Goal: Task Accomplishment & Management: Use online tool/utility

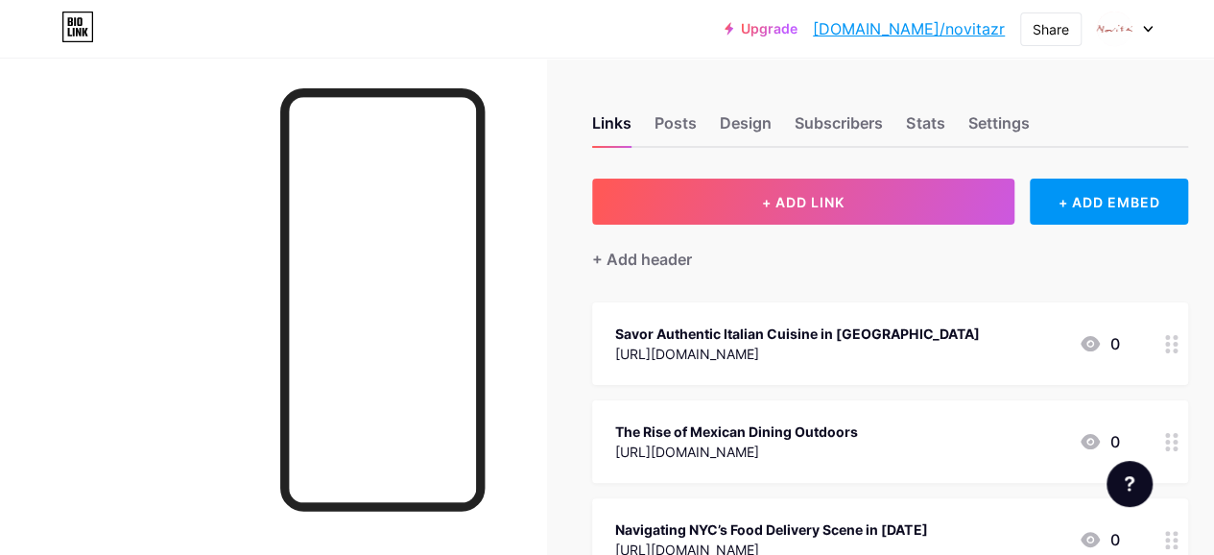
click at [276, 116] on div at bounding box center [273, 335] width 546 height 555
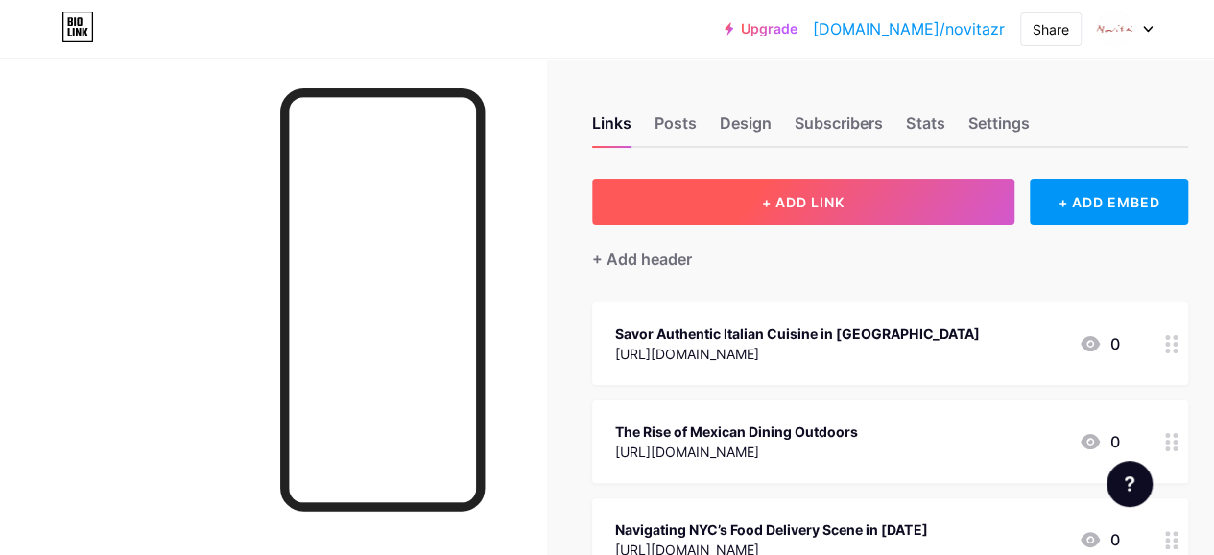
click at [886, 201] on button "+ ADD LINK" at bounding box center [803, 201] width 422 height 46
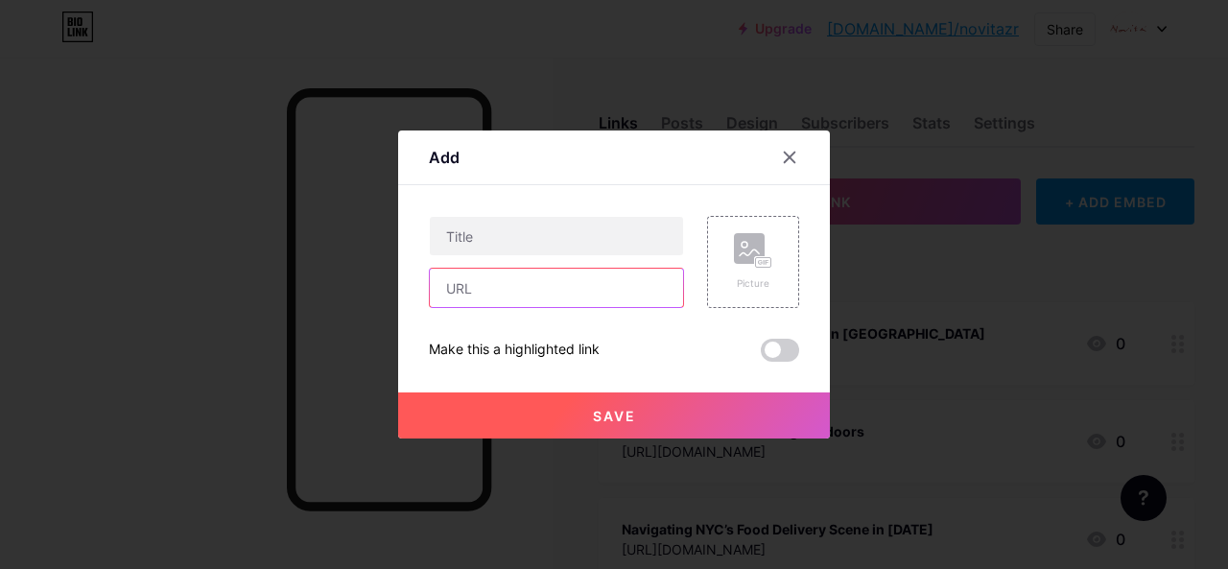
click at [543, 279] on input "text" at bounding box center [556, 288] width 253 height 38
paste input "[URL][DOMAIN_NAME]"
type input "[URL][DOMAIN_NAME]"
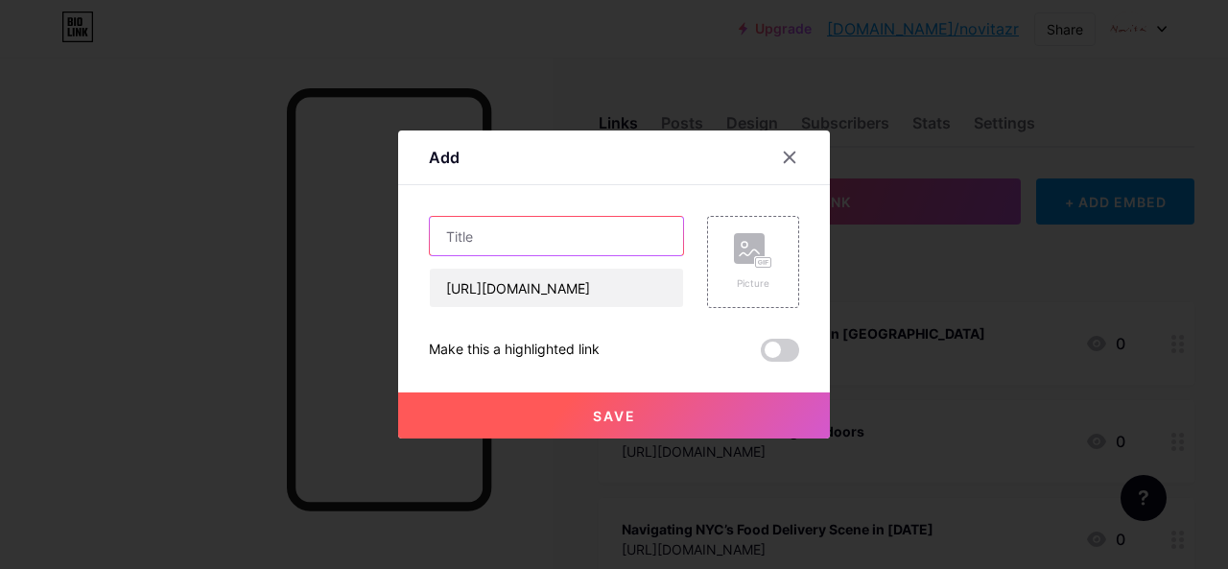
click at [526, 251] on input "text" at bounding box center [556, 236] width 253 height 38
paste input "Romantic Outdoor Restaurants in [US_STATE]"
type input "Romantic Outdoor Restaurants in [US_STATE]"
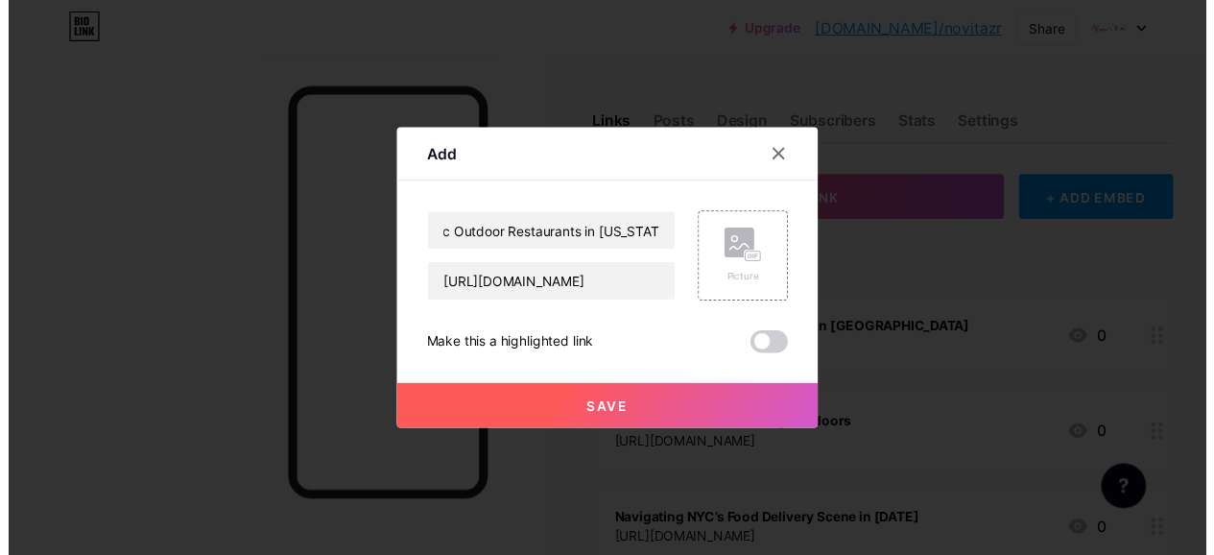
scroll to position [0, 0]
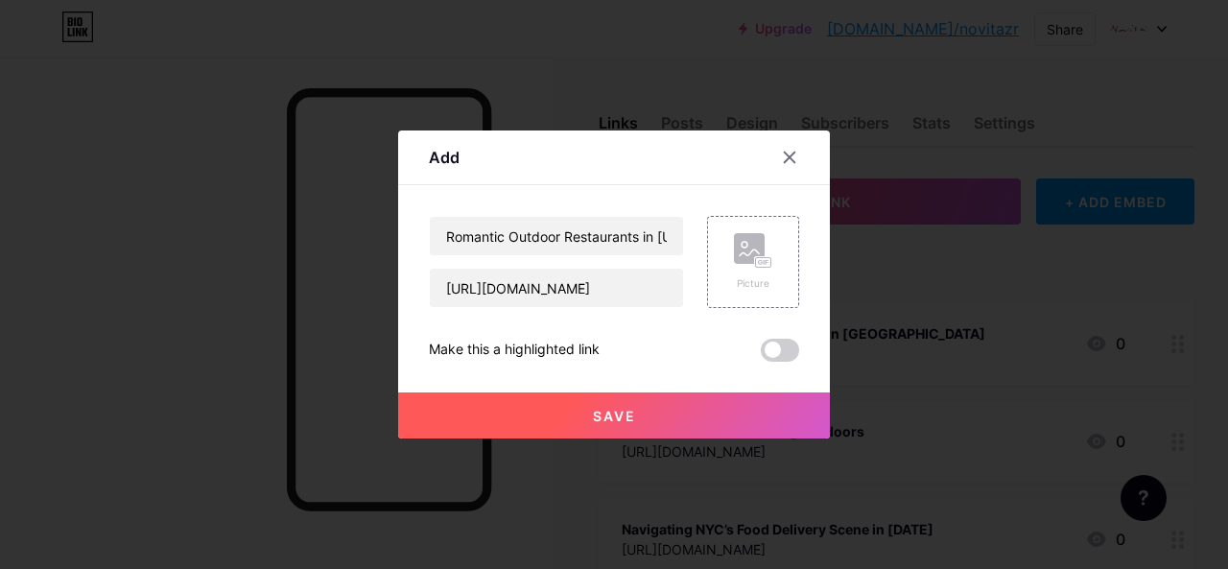
click at [783, 348] on span at bounding box center [780, 350] width 38 height 23
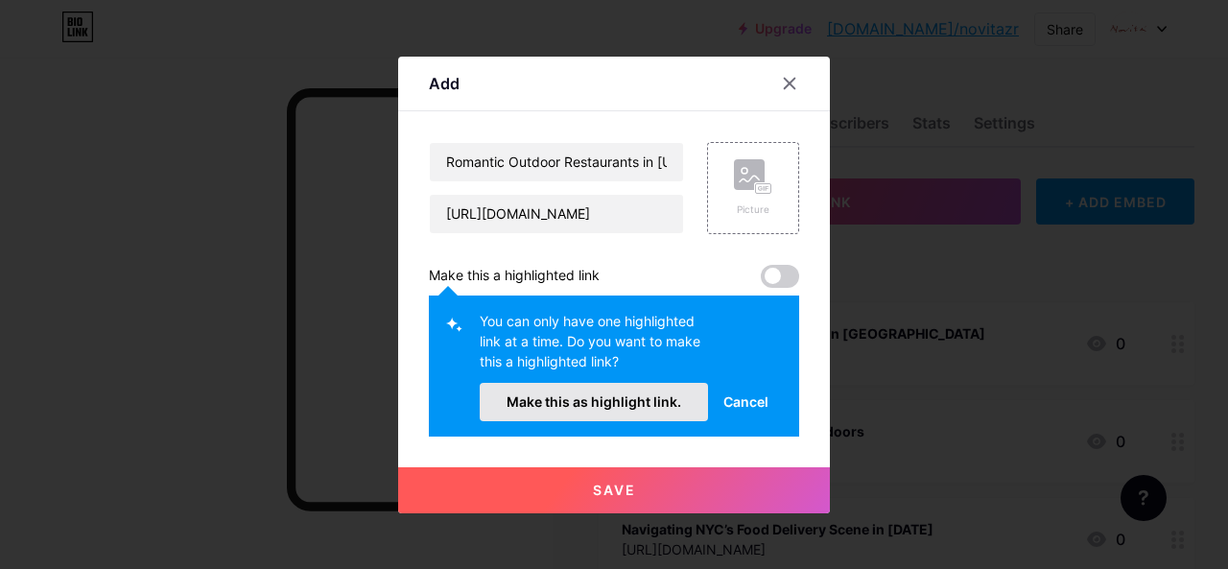
click at [637, 391] on button "Make this as highlight link." at bounding box center [594, 402] width 228 height 38
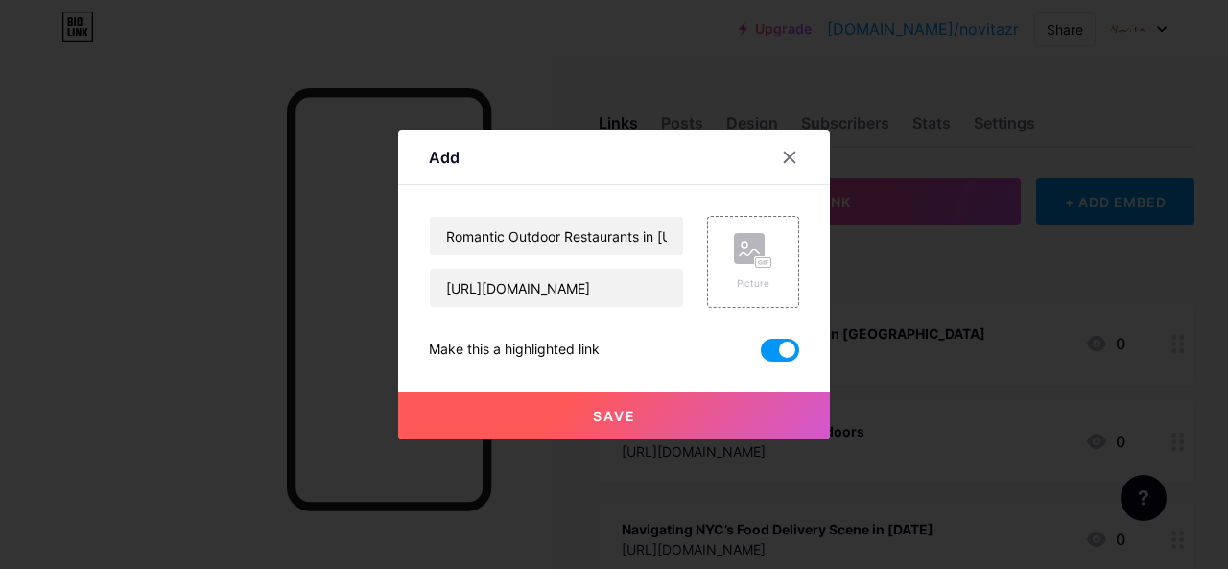
click at [672, 424] on button "Save" at bounding box center [614, 415] width 432 height 46
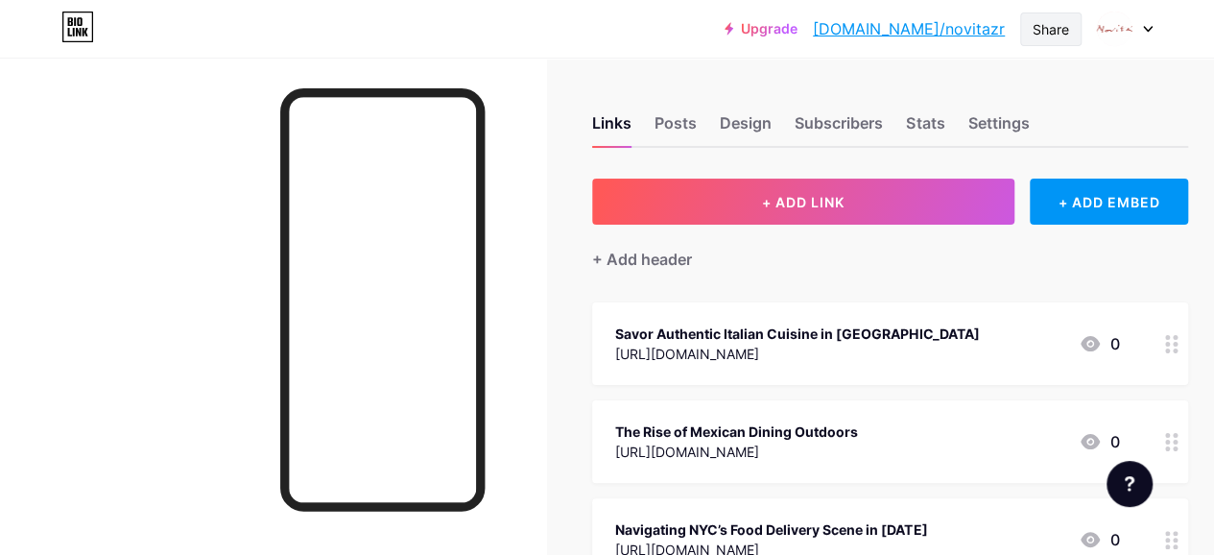
click at [1029, 28] on div "Share" at bounding box center [1050, 29] width 61 height 34
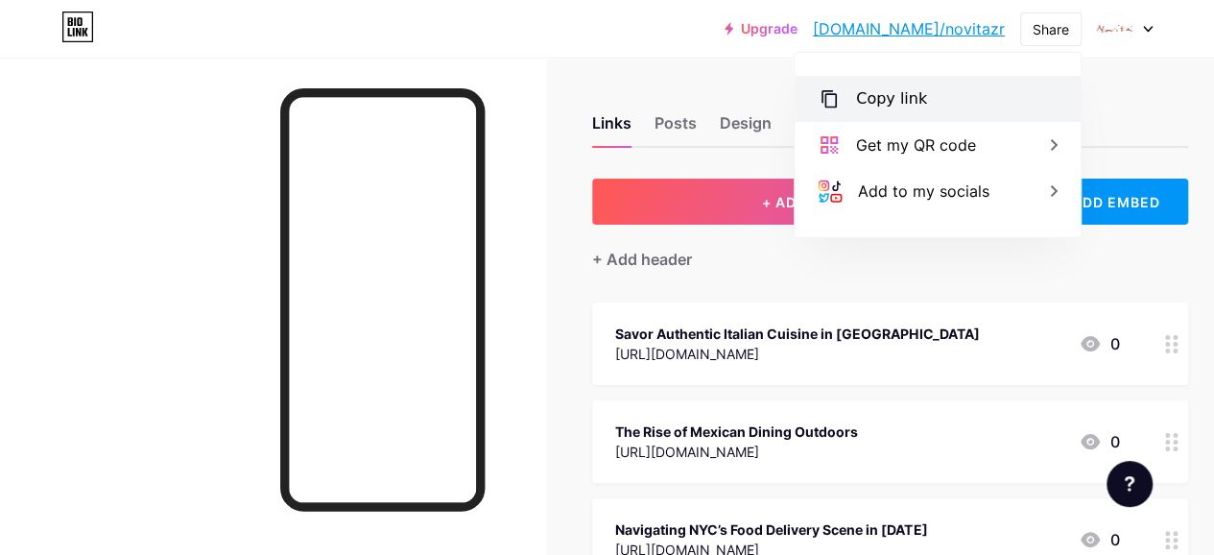
click at [900, 109] on div "Copy link" at bounding box center [891, 98] width 71 height 23
